Goal: Navigation & Orientation: Find specific page/section

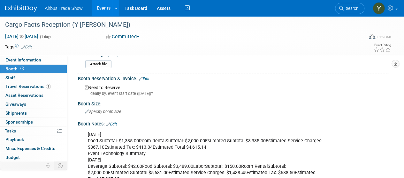
scroll to position [45, 0]
click at [99, 3] on link "Events" at bounding box center [103, 8] width 23 height 16
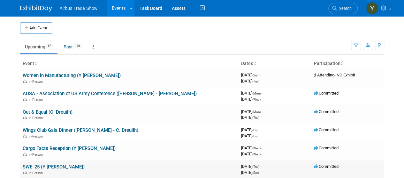
click at [28, 167] on link "SWE '25 (Y [PERSON_NAME])" at bounding box center [54, 167] width 62 height 6
